Goal: Transaction & Acquisition: Book appointment/travel/reservation

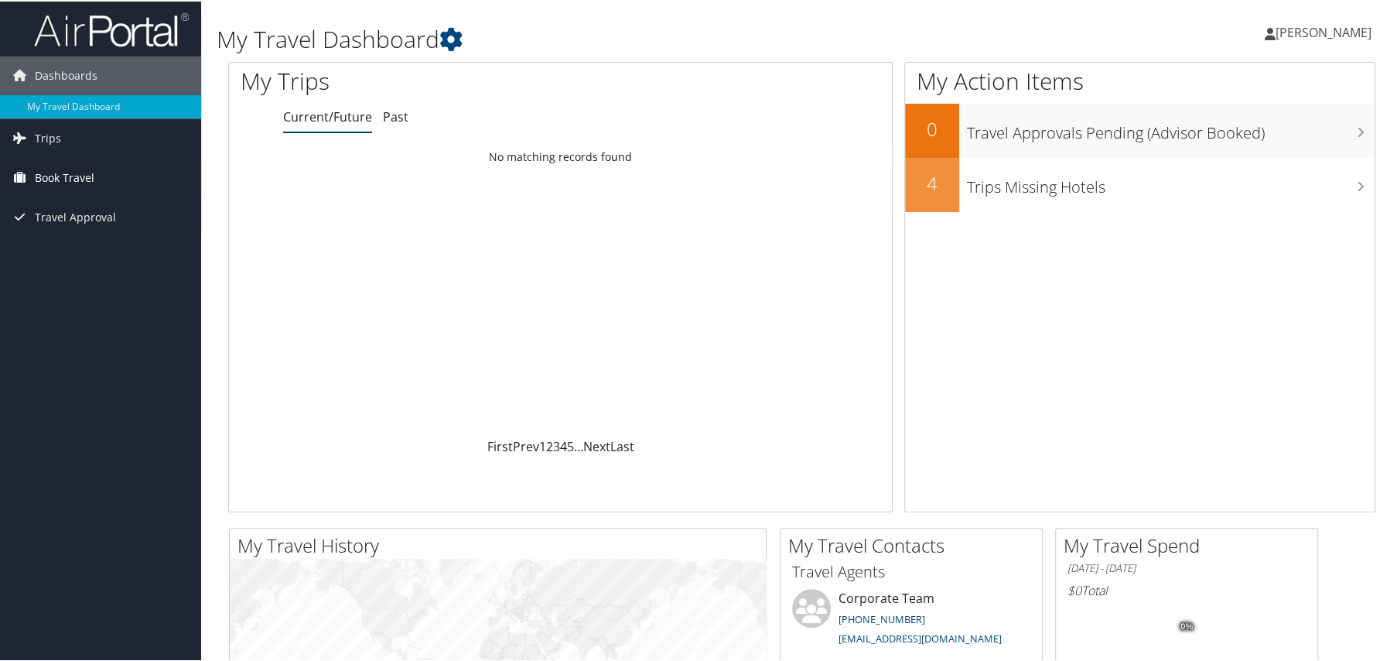
click at [46, 164] on span "Book Travel" at bounding box center [65, 176] width 60 height 39
click at [69, 208] on link "Agent Booking Request" at bounding box center [100, 207] width 201 height 23
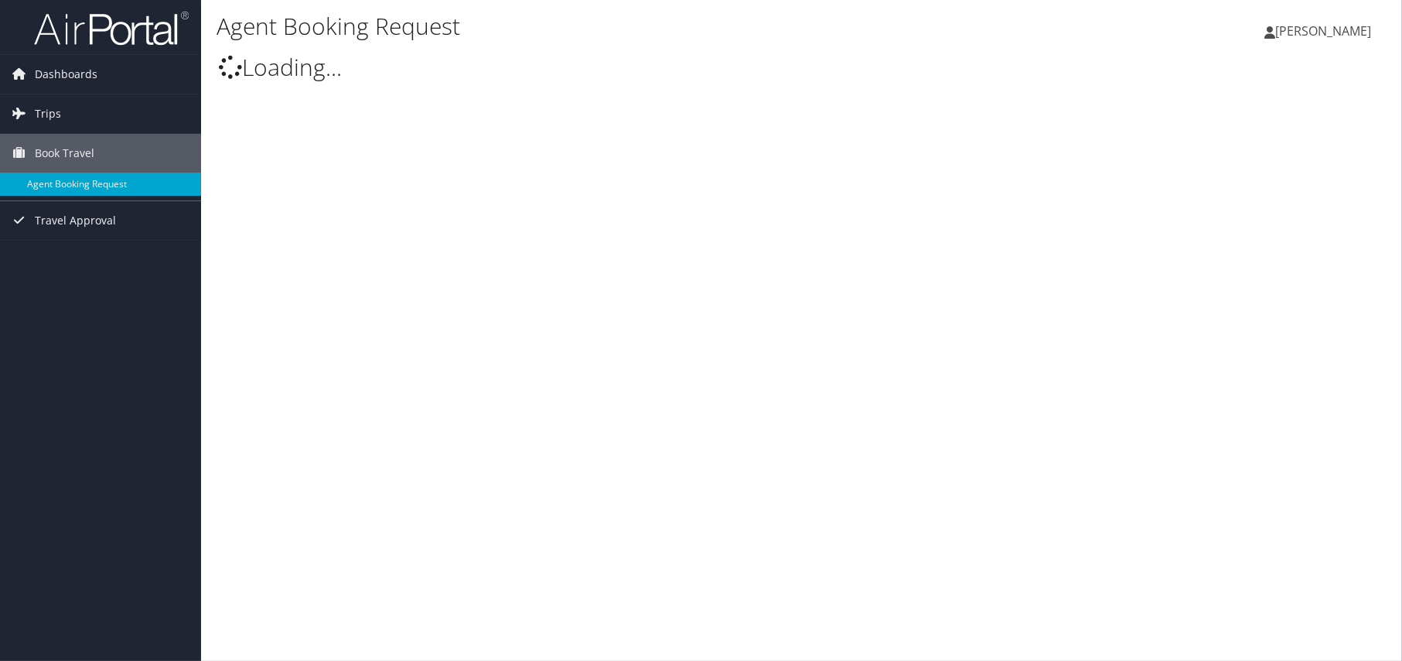
select select "[EMAIL_ADDRESS][DOMAIN_NAME]"
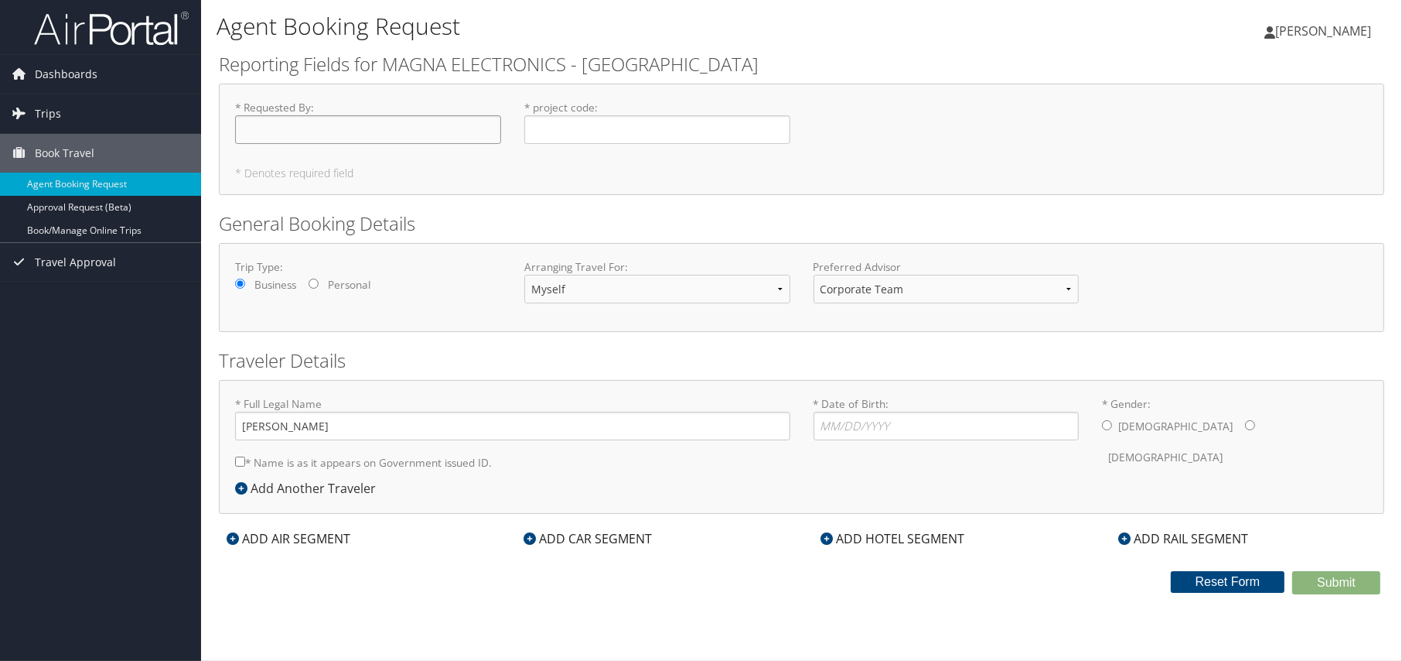
click at [299, 140] on input "* Requested By : Required" at bounding box center [368, 129] width 266 height 29
type input "[PERSON_NAME]"
click at [552, 128] on input "* project code : Required" at bounding box center [657, 129] width 266 height 29
type input "P561100"
click at [889, 424] on input "* Date of Birth: Invalid Date" at bounding box center [947, 425] width 266 height 29
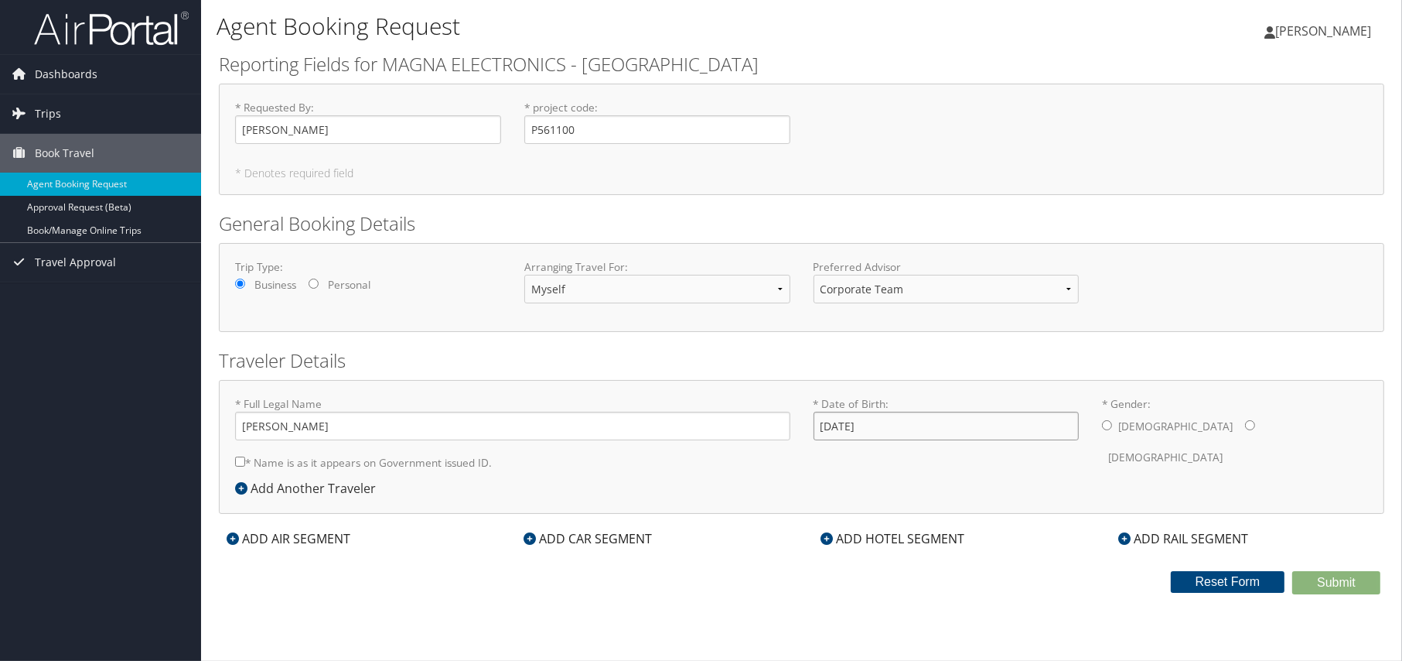
type input "[DATE]"
click at [1108, 422] on input "* Gender: [DEMOGRAPHIC_DATA] [DEMOGRAPHIC_DATA]" at bounding box center [1107, 425] width 10 height 10
radio input "true"
click at [232, 534] on icon at bounding box center [233, 538] width 12 height 12
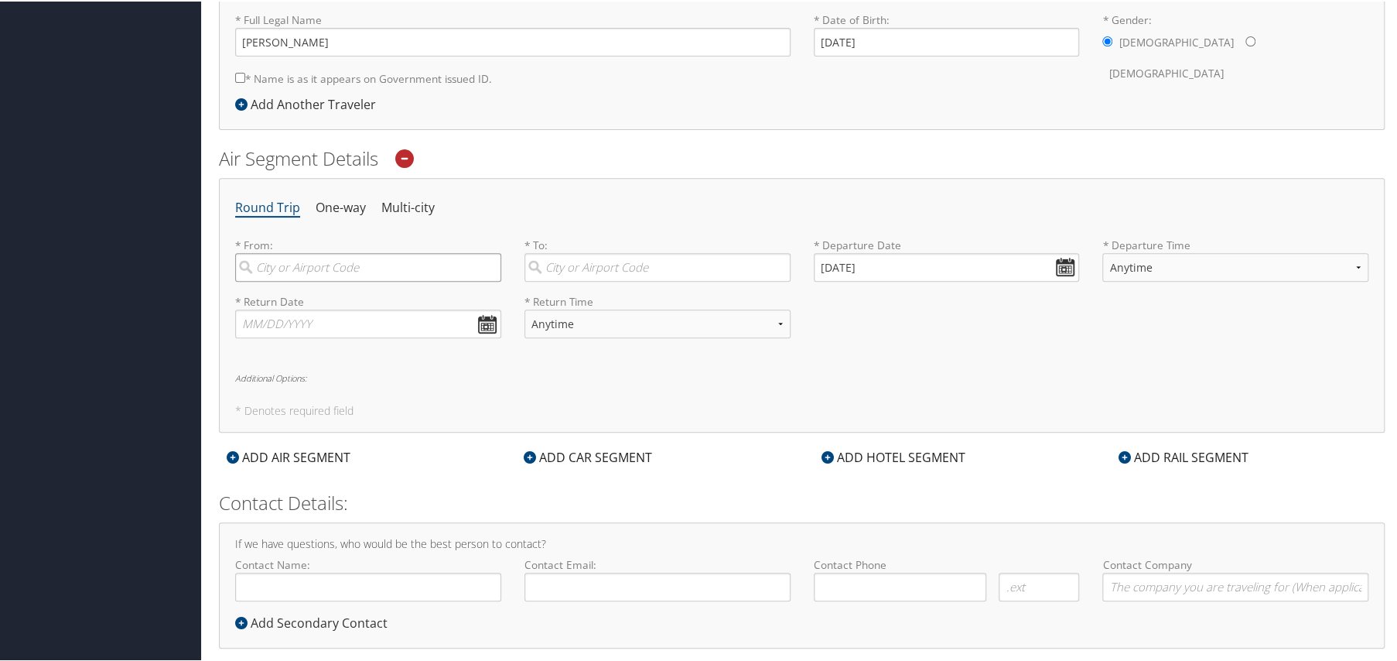
scroll to position [386, 0]
click at [306, 261] on input "search" at bounding box center [368, 265] width 266 height 29
click at [276, 305] on div "[GEOGRAPHIC_DATA] (DTW MI)" at bounding box center [370, 297] width 245 height 20
click at [276, 279] on input "DTW" at bounding box center [368, 265] width 266 height 29
type input "[GEOGRAPHIC_DATA] (DTW MI)"
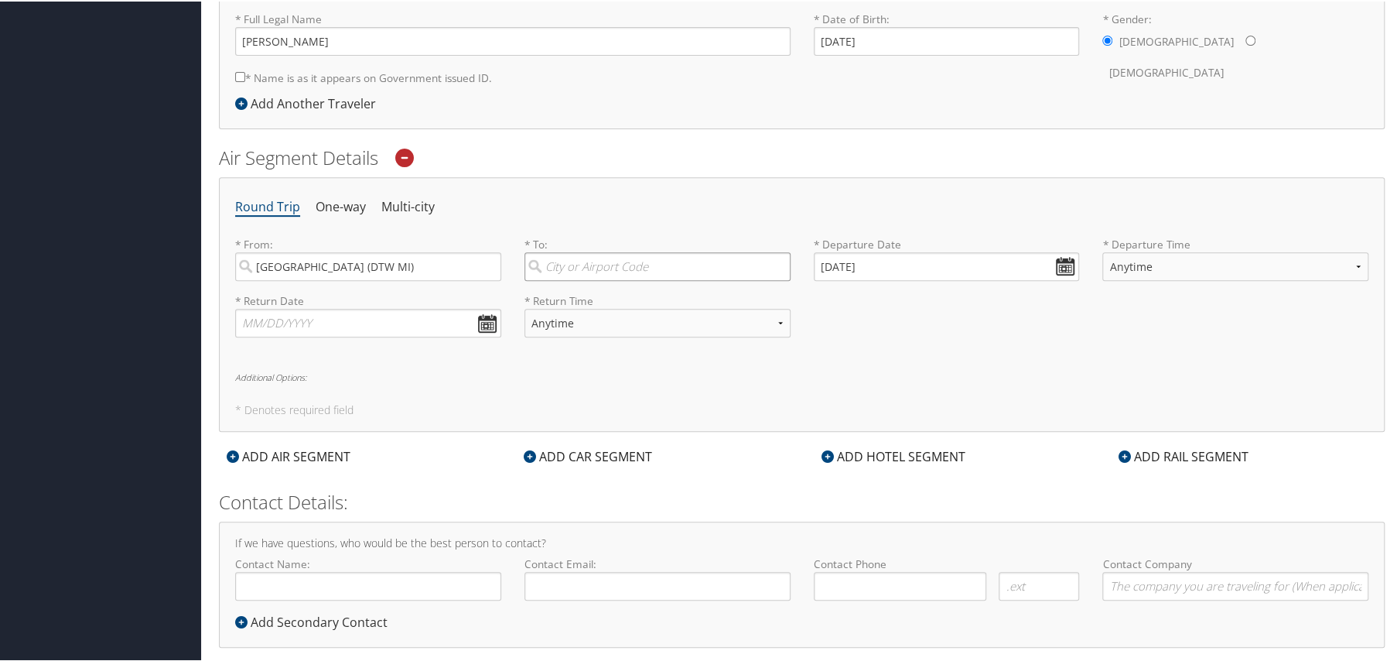
click at [671, 256] on input "search" at bounding box center [657, 265] width 266 height 29
click at [654, 299] on div "[GEOGRAPHIC_DATA] (BOM null)" at bounding box center [659, 297] width 245 height 20
click at [654, 279] on input "[GEOGRAPHIC_DATA]" at bounding box center [657, 265] width 266 height 29
type input "[GEOGRAPHIC_DATA] (BOM null)"
click at [1067, 261] on input "[DATE]" at bounding box center [947, 265] width 266 height 29
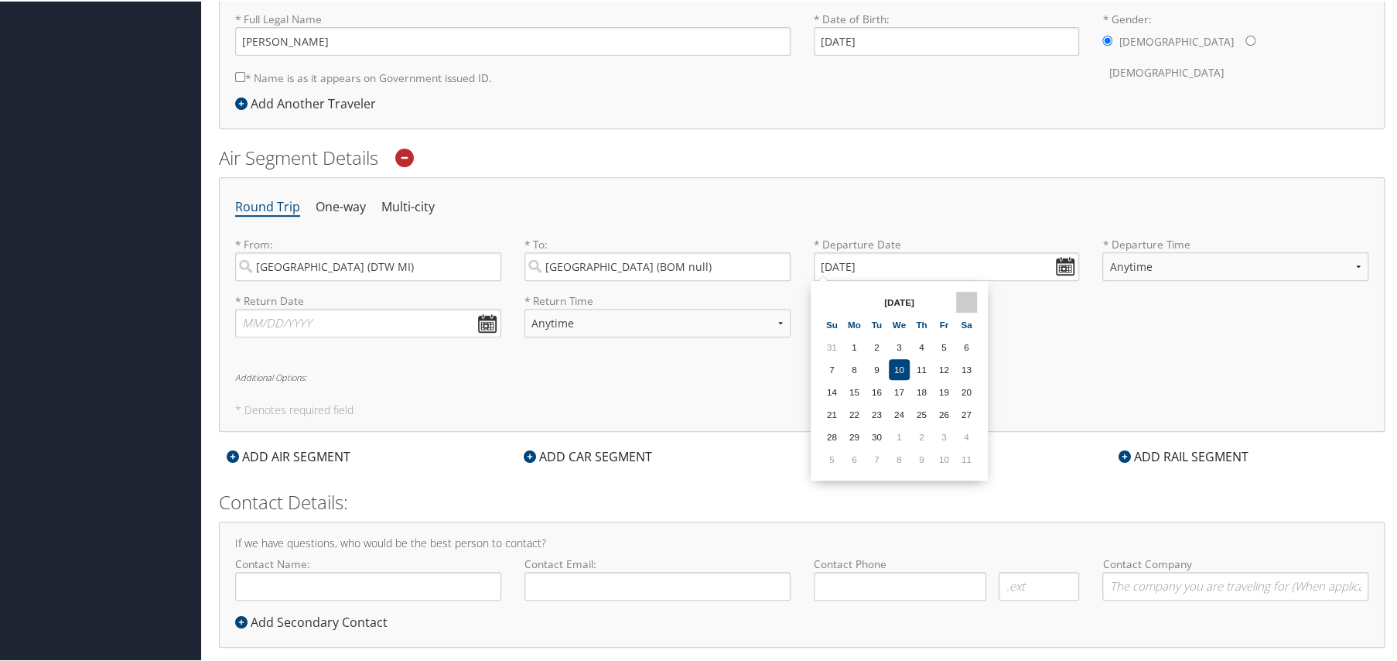
click at [968, 298] on th at bounding box center [966, 300] width 21 height 21
click at [892, 384] on td "12" at bounding box center [899, 390] width 21 height 21
type input "[DATE]"
click at [1160, 265] on select "Anytime Early Morning (5AM-7AM) Morning (7AM-12PM) Afternoon (12PM-5PM) Evening…" at bounding box center [1235, 265] width 266 height 29
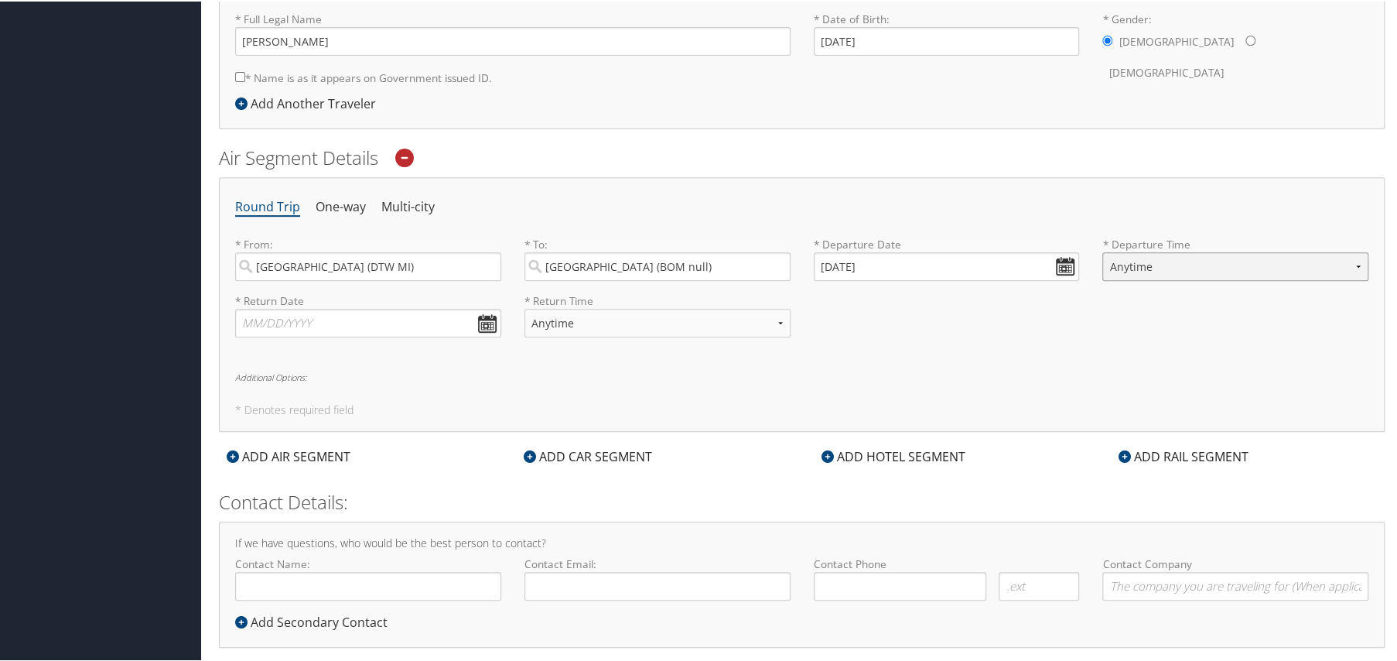
click at [1221, 267] on select "Anytime Early Morning (5AM-7AM) Morning (7AM-12PM) Afternoon (12PM-5PM) Evening…" at bounding box center [1235, 265] width 266 height 29
select select "5PM-10PM"
click at [1102, 251] on select "Anytime Early Morning (5AM-7AM) Morning (7AM-12PM) Afternoon (12PM-5PM) Evening…" at bounding box center [1235, 265] width 266 height 29
click at [1224, 265] on select "Anytime Early Morning (5AM-7AM) Morning (7AM-12PM) Afternoon (12PM-5PM) Evening…" at bounding box center [1235, 265] width 266 height 29
click at [977, 364] on div "Round Trip One-way Multi-city * From: [GEOGRAPHIC_DATA] (DTW [GEOGRAPHIC_DATA])…" at bounding box center [802, 303] width 1166 height 254
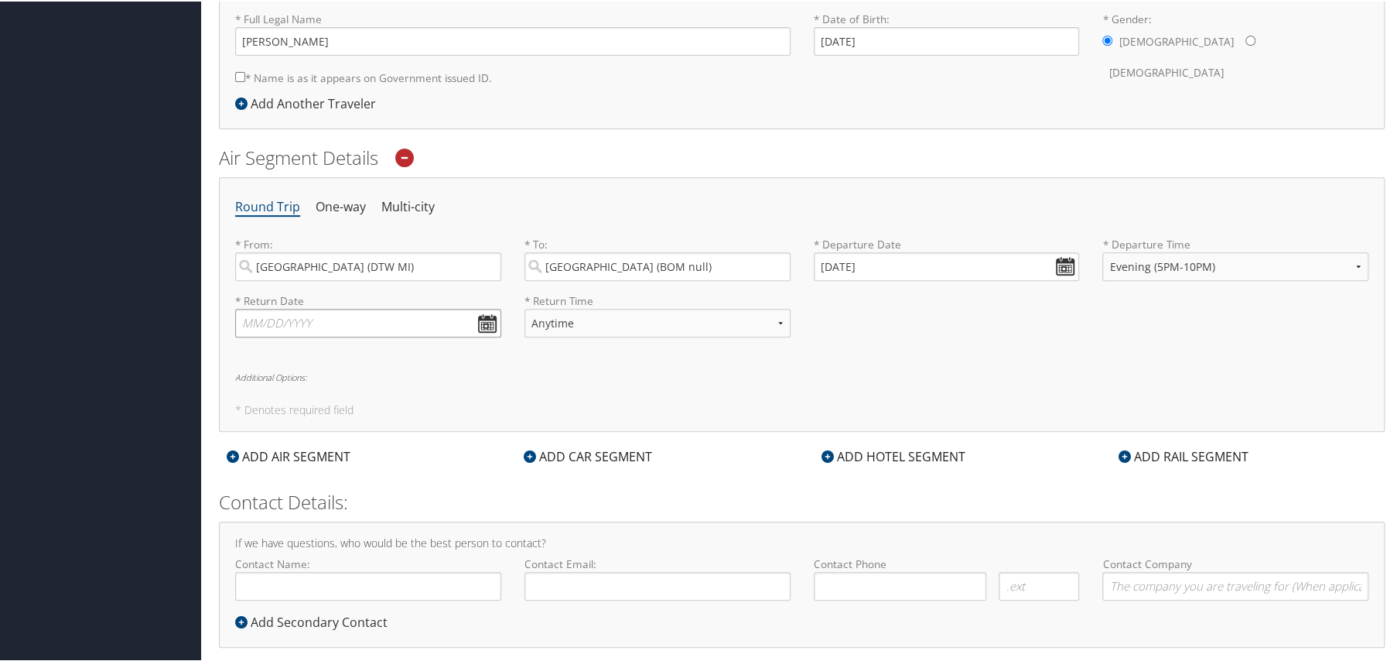
click at [483, 323] on input "text" at bounding box center [368, 321] width 266 height 29
click at [393, 358] on th at bounding box center [391, 357] width 21 height 21
click at [393, 357] on th at bounding box center [391, 357] width 21 height 21
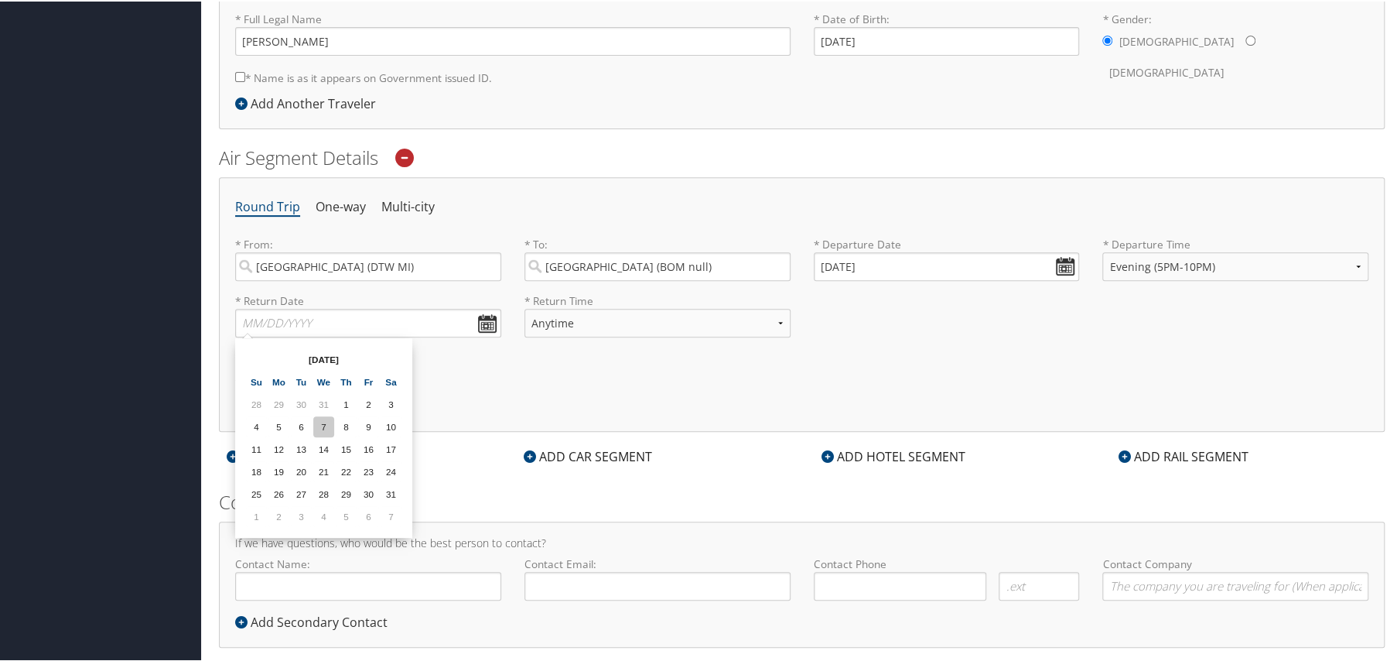
click at [325, 424] on td "7" at bounding box center [323, 425] width 21 height 21
click at [480, 324] on input "[DATE]" at bounding box center [368, 321] width 266 height 29
click at [387, 352] on th at bounding box center [391, 357] width 21 height 21
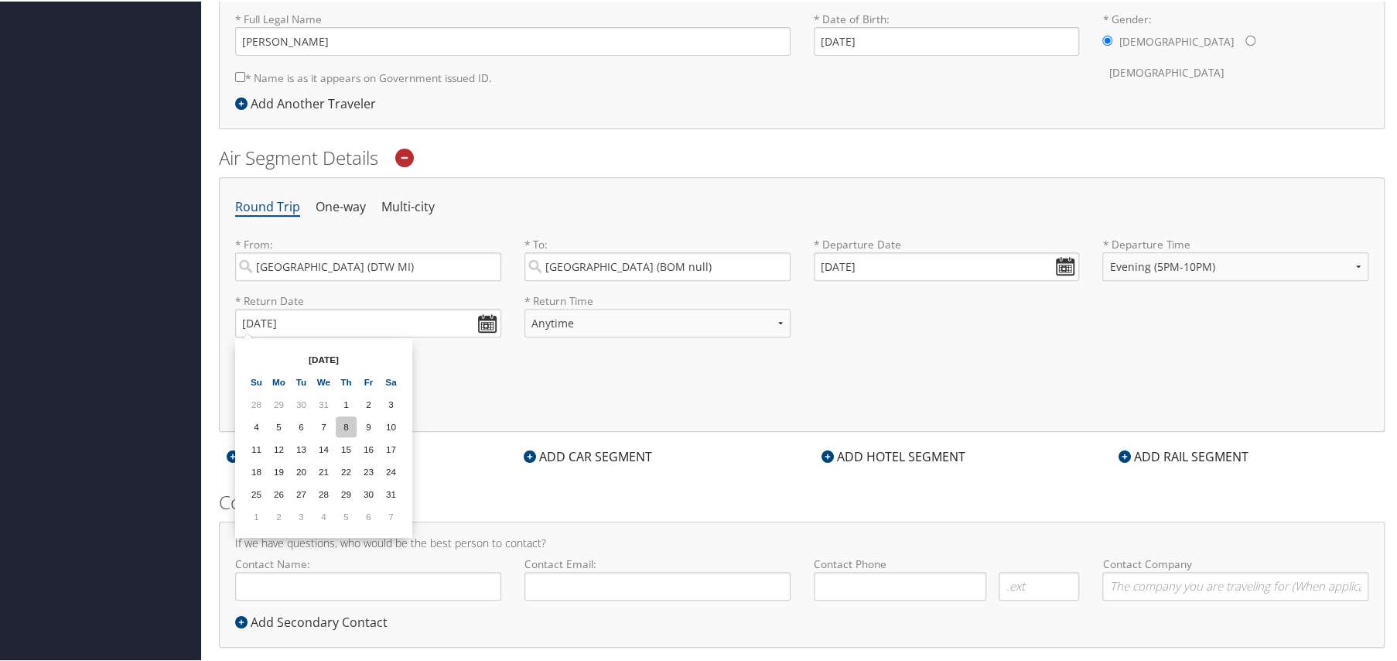
click at [347, 420] on td "8" at bounding box center [346, 425] width 21 height 21
type input "[DATE]"
click at [574, 314] on select "Anytime Early Morning (5AM-7AM) Morning (7AM-12PM) Afternoon (12PM-5PM) Evening…" at bounding box center [657, 321] width 266 height 29
click at [773, 316] on select "Anytime Early Morning (5AM-7AM) Morning (7AM-12PM) Afternoon (12PM-5PM) Evening…" at bounding box center [657, 321] width 266 height 29
select select "5AM-7AM"
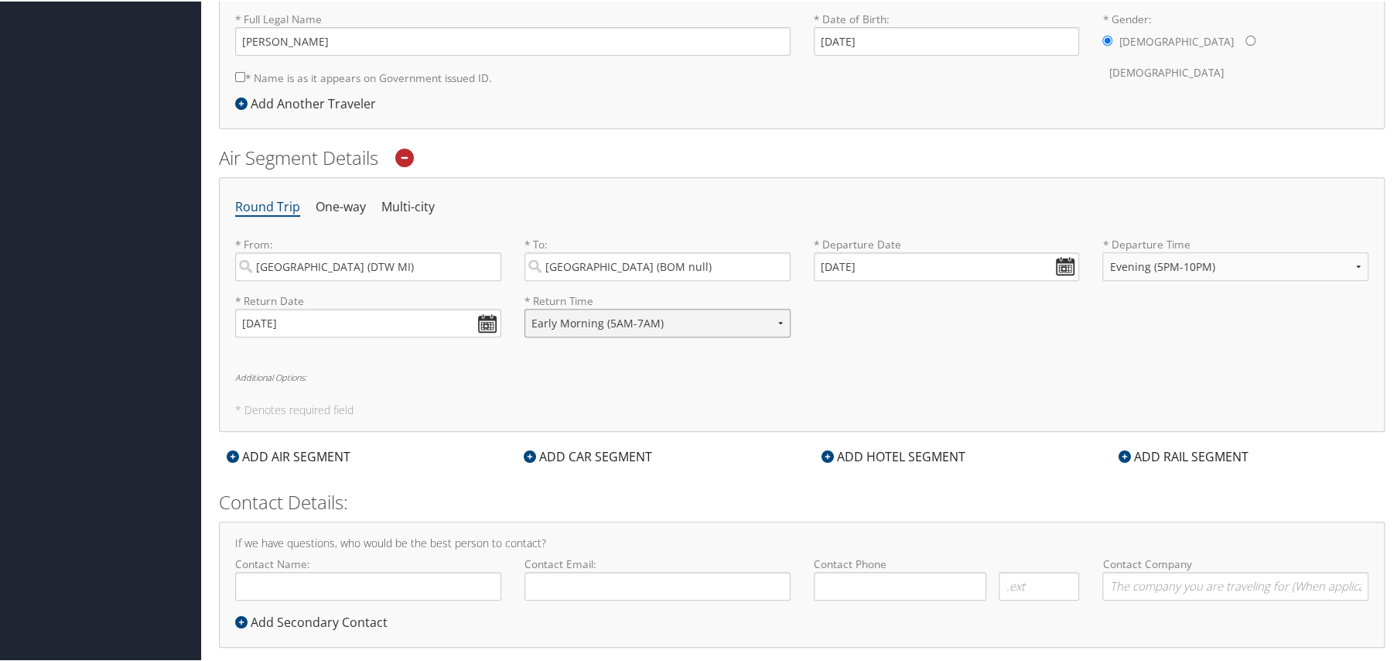
click at [524, 307] on select "Anytime Early Morning (5AM-7AM) Morning (7AM-12PM) Afternoon (12PM-5PM) Evening…" at bounding box center [657, 321] width 266 height 29
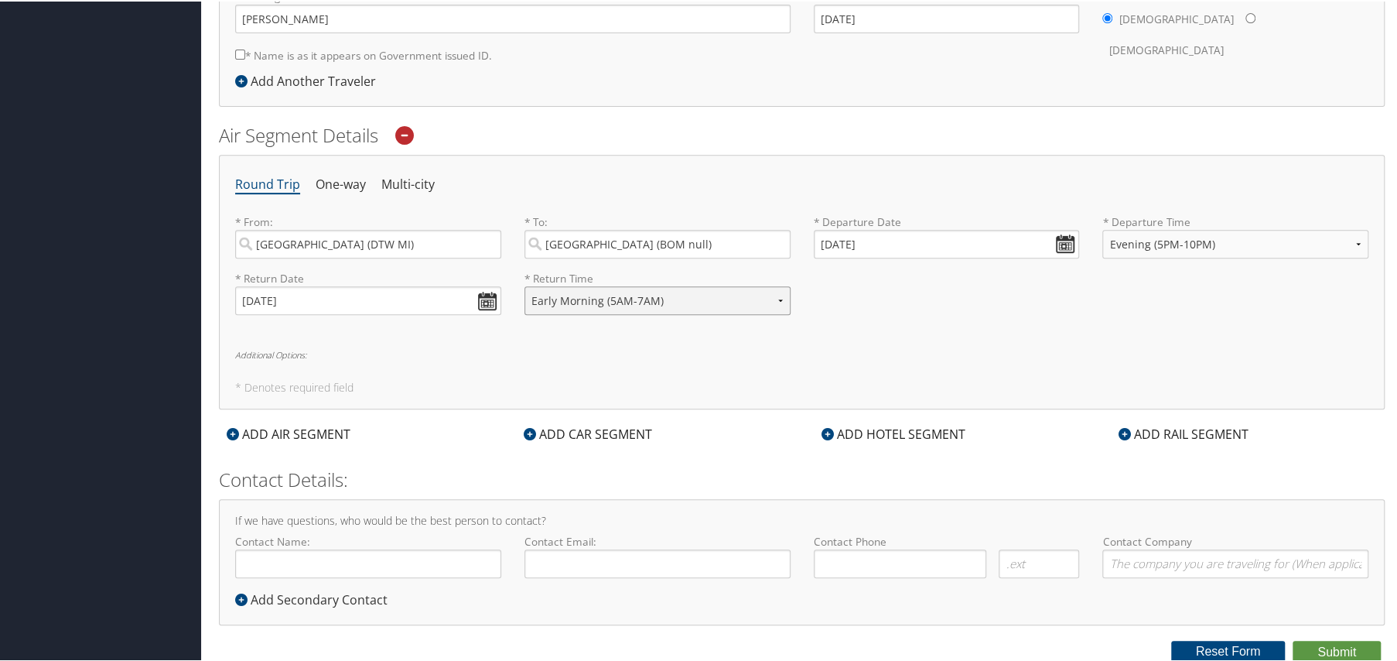
scroll to position [409, 0]
click at [346, 565] on input "Contact Name:" at bounding box center [368, 561] width 266 height 29
click at [403, 553] on input "Contact Name:" at bounding box center [368, 561] width 266 height 29
type input "[PERSON_NAME]"
type input "[EMAIL_ADDRESS][DOMAIN_NAME]"
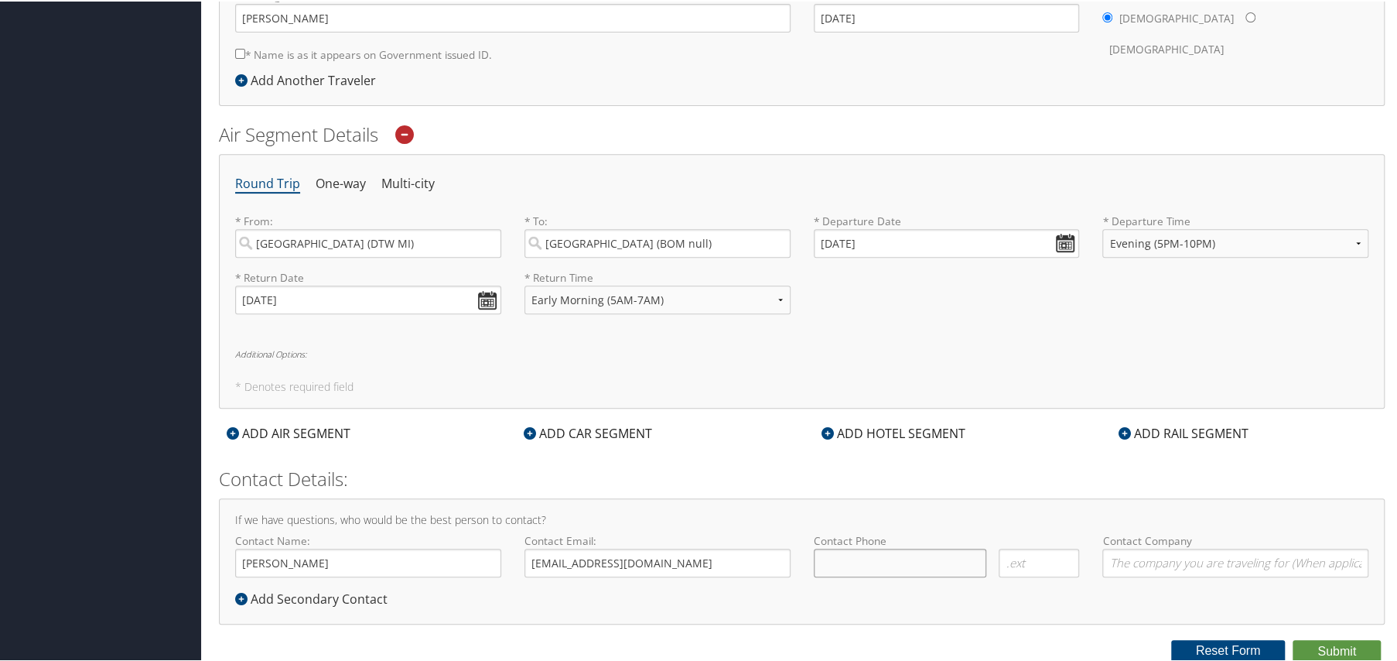
type input "( ) -"
click at [682, 559] on input "[EMAIL_ADDRESS][DOMAIN_NAME]" at bounding box center [657, 561] width 266 height 29
drag, startPoint x: 564, startPoint y: 562, endPoint x: 581, endPoint y: 561, distance: 17.0
click at [564, 562] on input "[EMAIL_ADDRESS][DOMAIN_NAME]" at bounding box center [657, 561] width 266 height 29
type input "[EMAIL_ADDRESS][DOMAIN_NAME]"
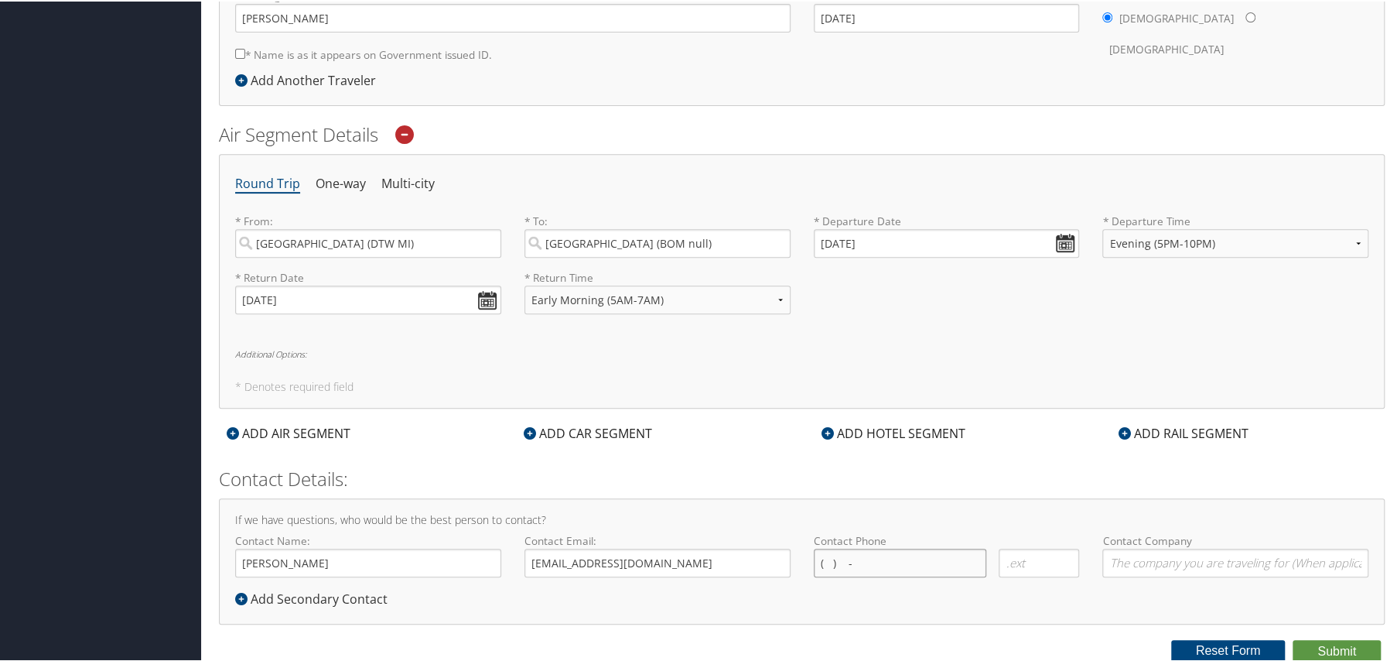
click at [876, 558] on input "( ) -" at bounding box center [900, 561] width 173 height 29
drag, startPoint x: 903, startPoint y: 555, endPoint x: 890, endPoint y: 555, distance: 13.1
click at [903, 555] on input "( ) -" at bounding box center [900, 561] width 173 height 29
type input "( ) -"
click at [802, 591] on div "If we have questions, who would be the best person to contact? Contact Name: [P…" at bounding box center [802, 560] width 1166 height 126
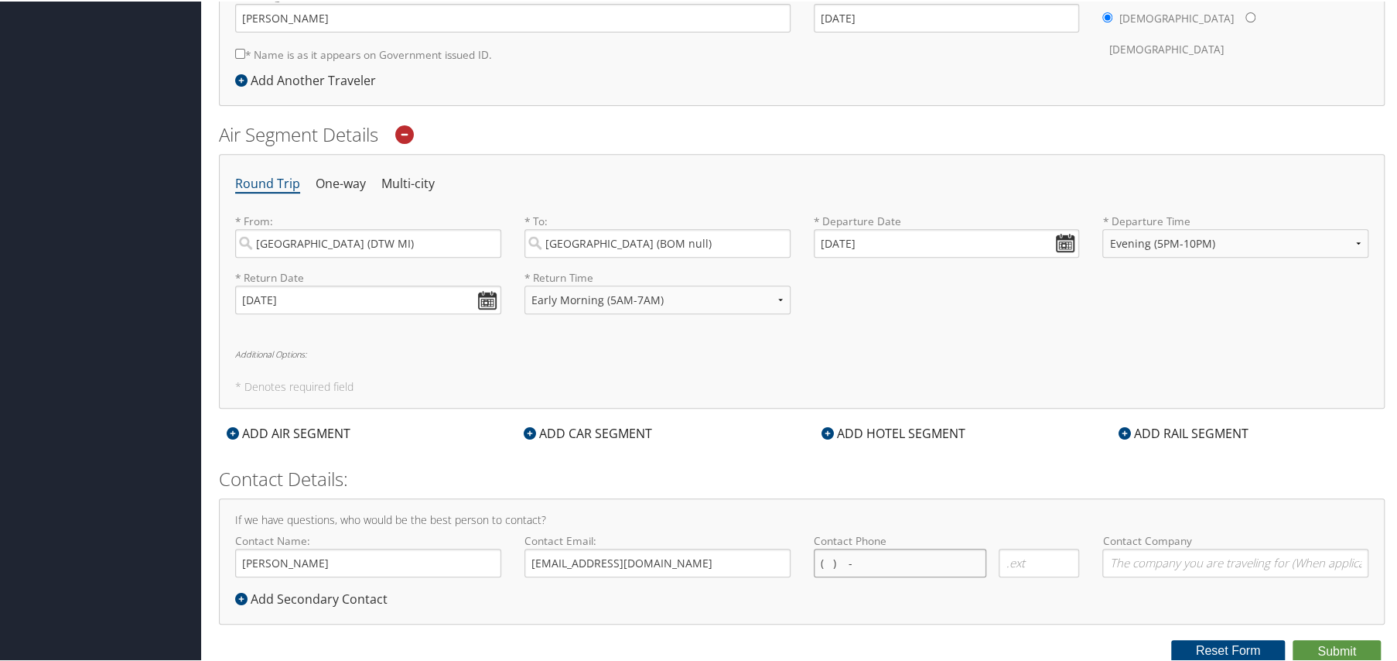
drag, startPoint x: 828, startPoint y: 558, endPoint x: 843, endPoint y: 557, distance: 15.5
click at [828, 558] on input "( ) -" at bounding box center [900, 561] width 173 height 29
type input "[PHONE_NUMBER]"
click at [1139, 560] on input "Contact Company" at bounding box center [1235, 561] width 266 height 29
type input "Magna Electronics"
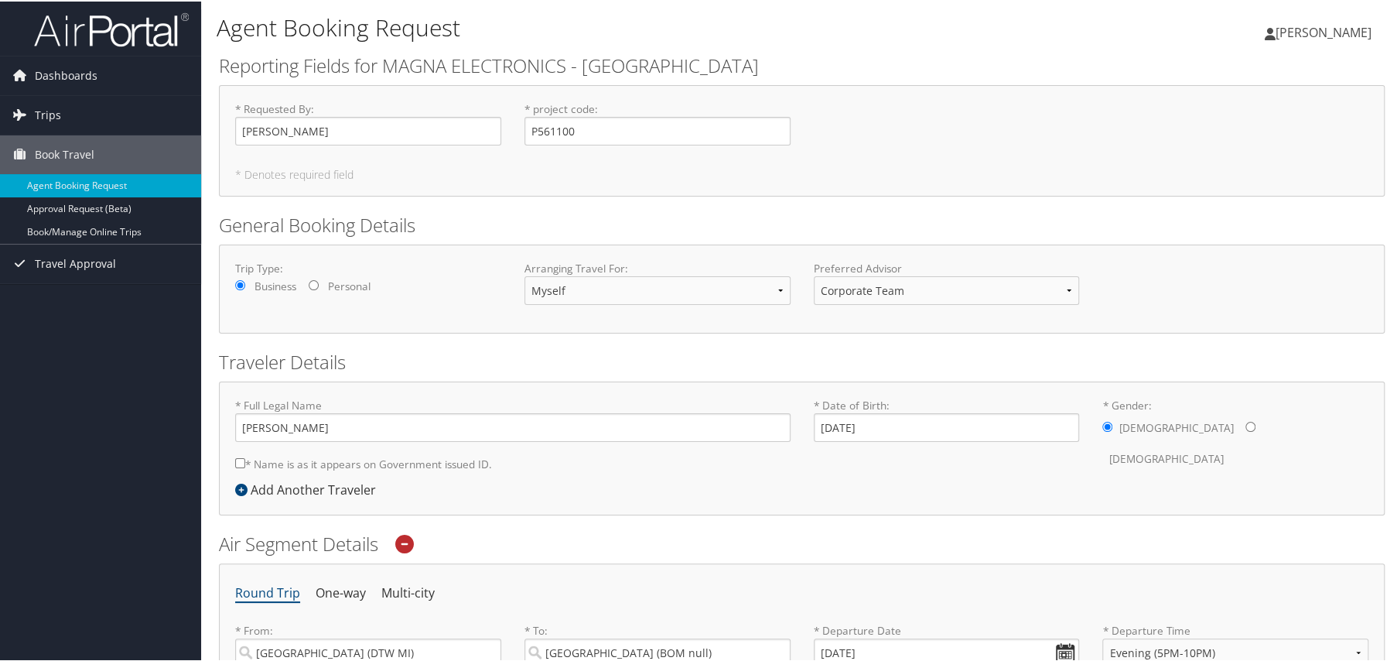
scroll to position [0, 0]
click at [242, 465] on input "* Name is as it appears on Government issued ID." at bounding box center [240, 461] width 10 height 10
checkbox input "true"
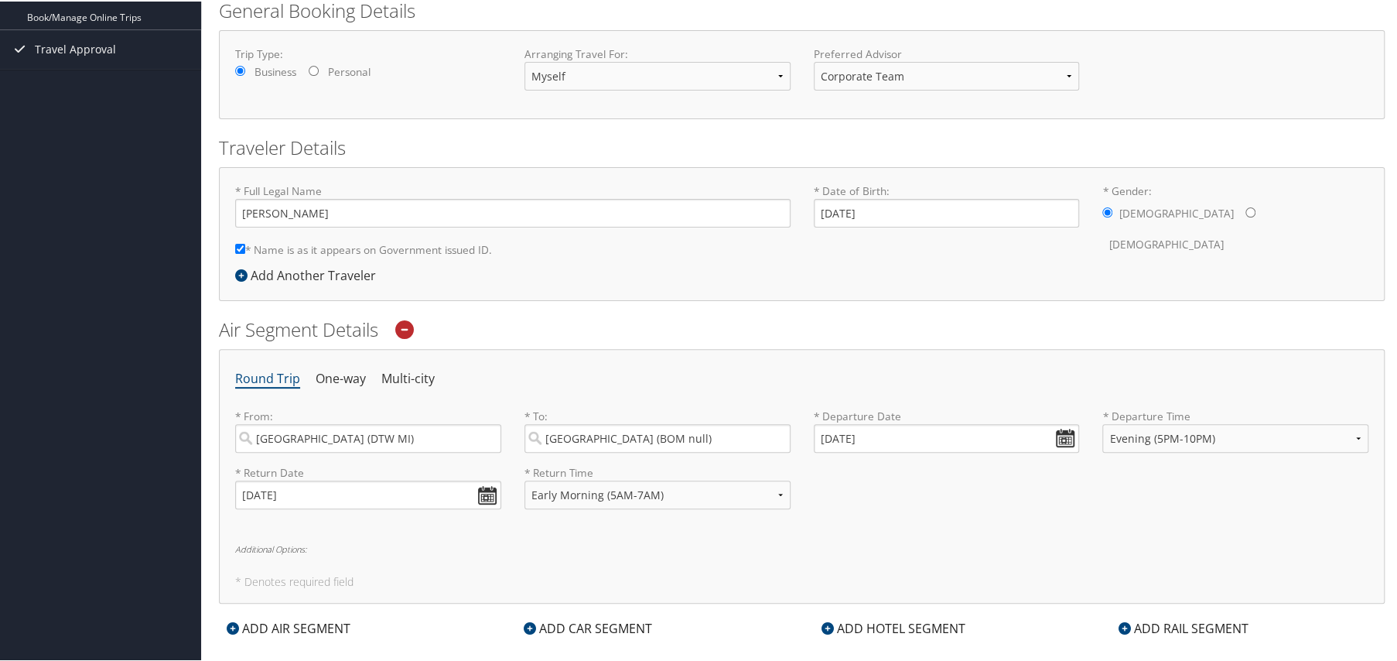
scroll to position [409, 0]
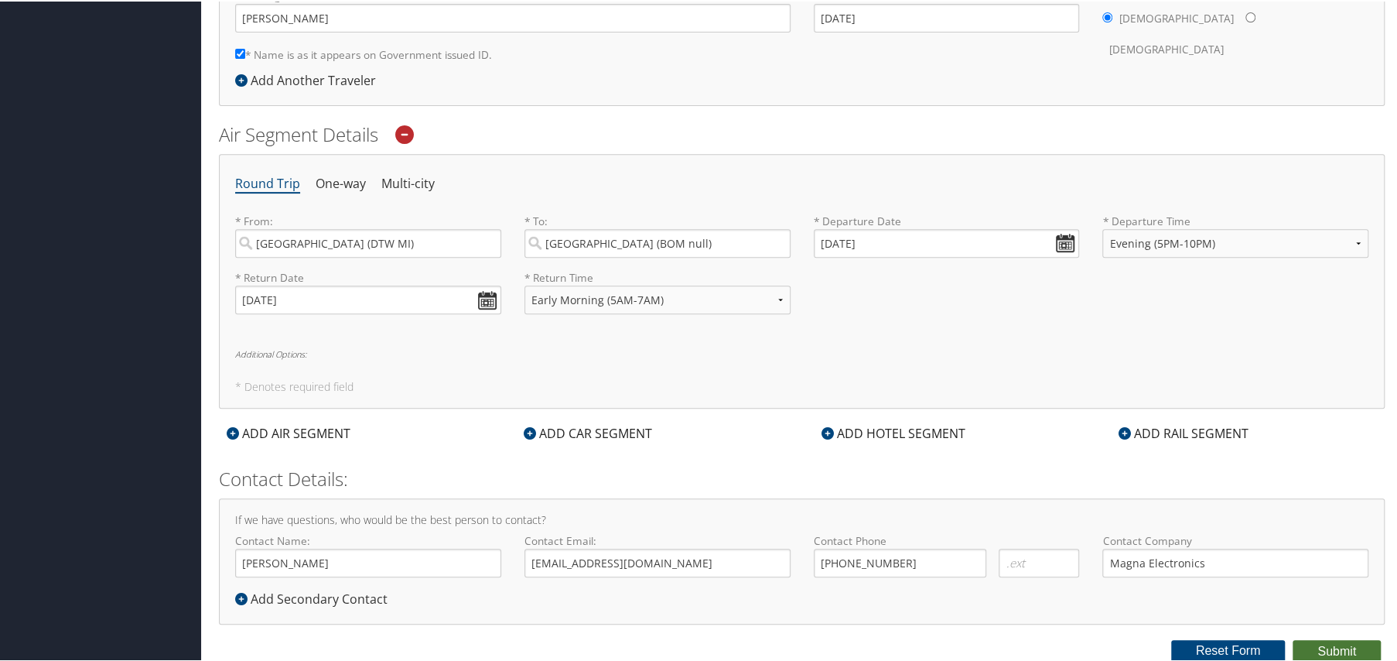
click at [1307, 651] on button "Submit" at bounding box center [1337, 649] width 88 height 23
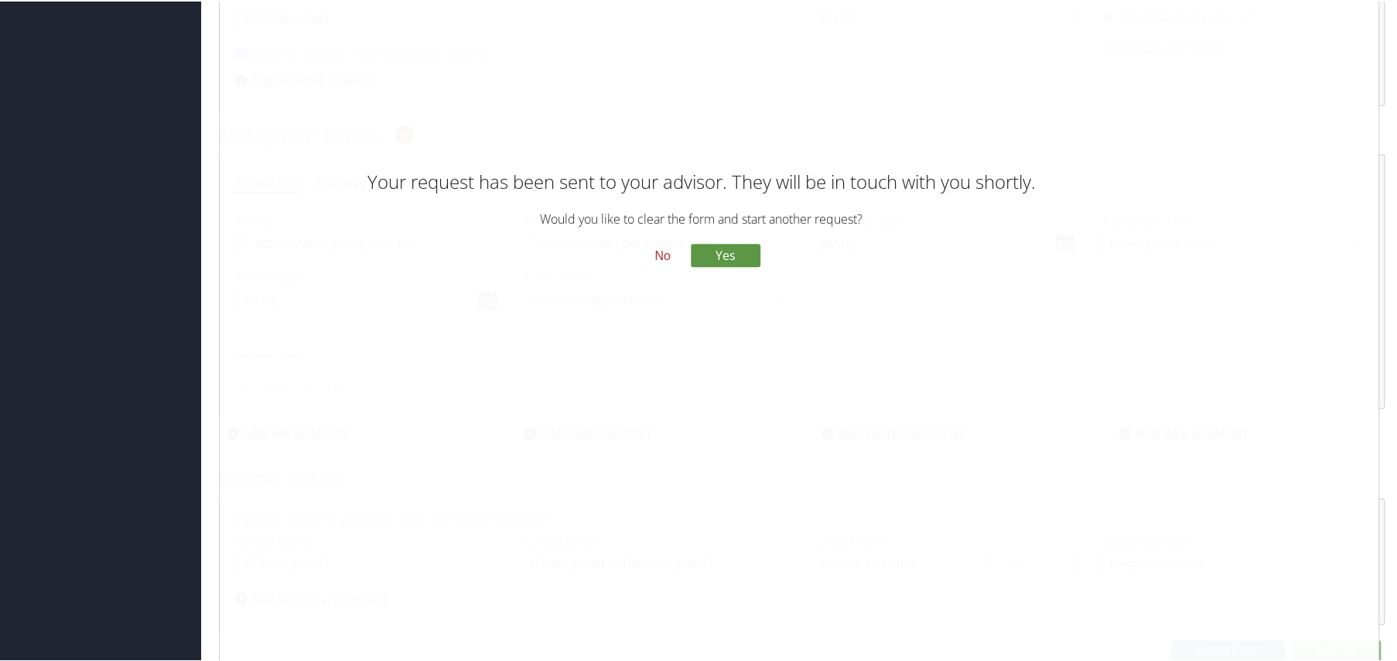
click at [664, 252] on button "No" at bounding box center [662, 255] width 40 height 26
